Goal: Task Accomplishment & Management: Manage account settings

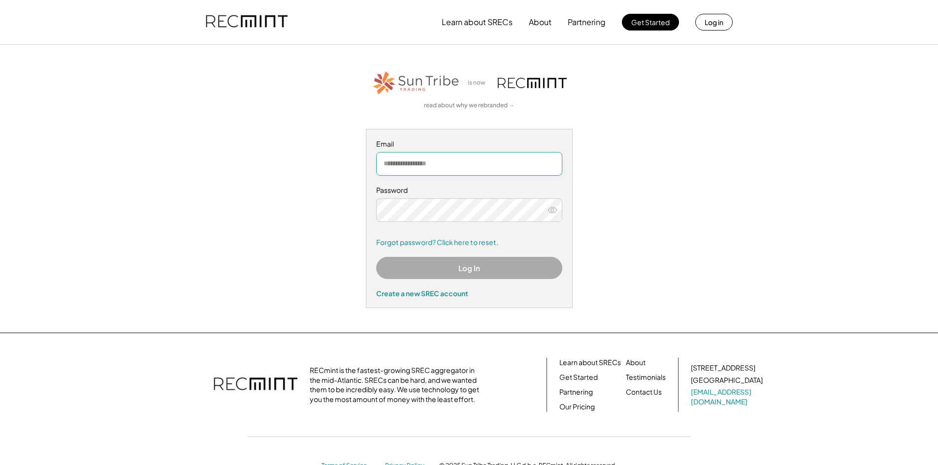
click at [425, 165] on input "email" at bounding box center [469, 164] width 186 height 24
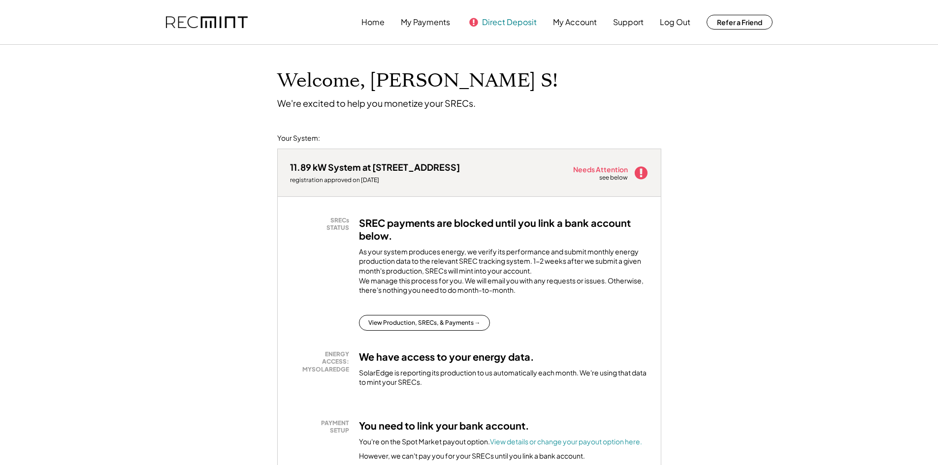
click at [506, 20] on button "Direct Deposit" at bounding box center [509, 22] width 55 height 20
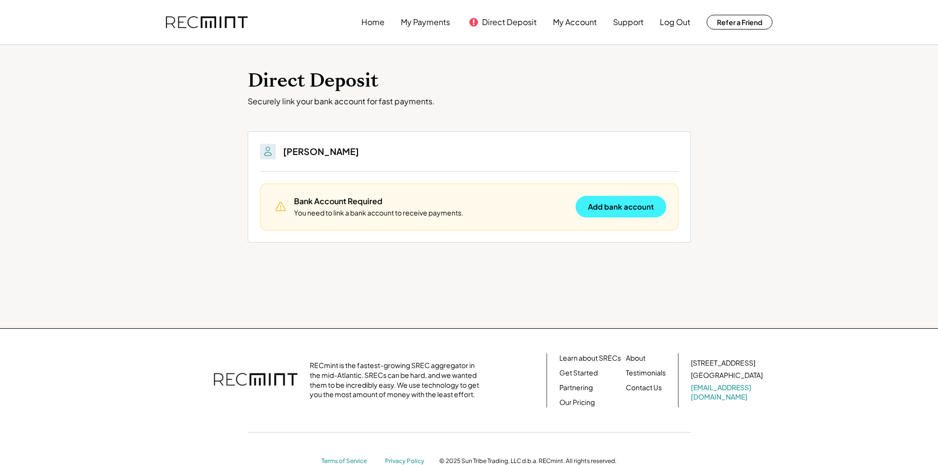
click at [614, 208] on button "Add bank account" at bounding box center [620, 207] width 91 height 22
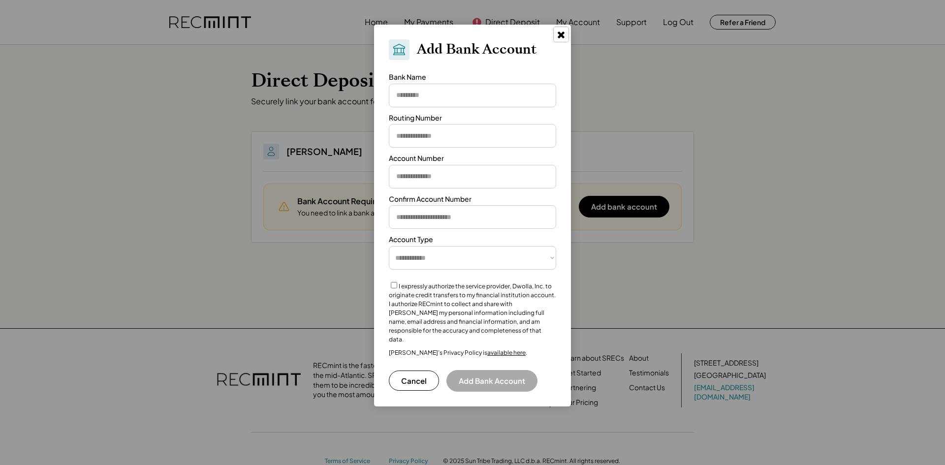
click at [561, 34] on use at bounding box center [561, 34] width 7 height 7
